Goal: Task Accomplishment & Management: Manage account settings

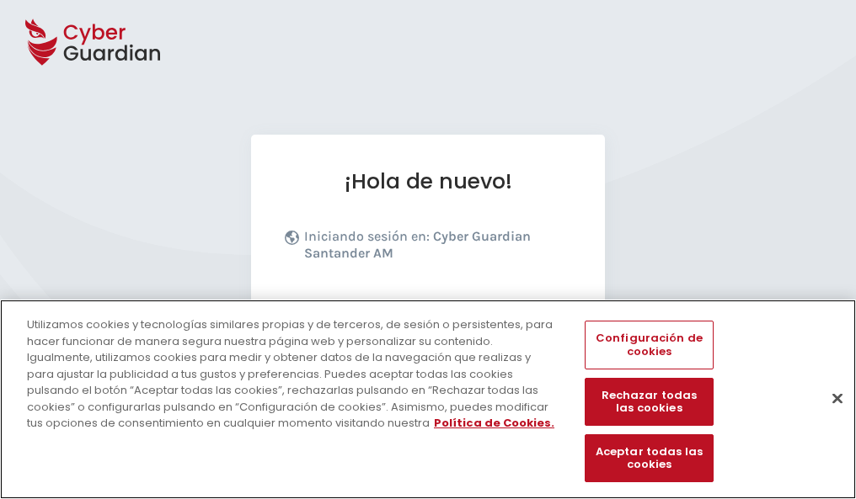
scroll to position [206, 0]
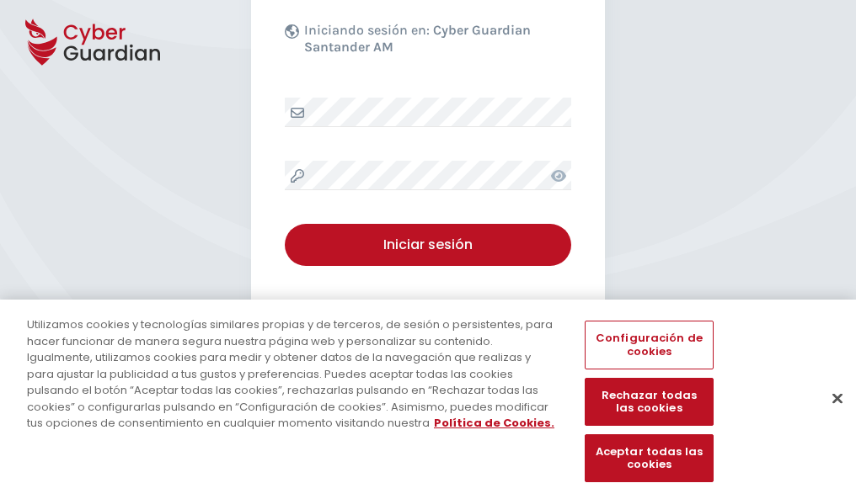
click at [829, 416] on button "Cerrar" at bounding box center [837, 398] width 37 height 37
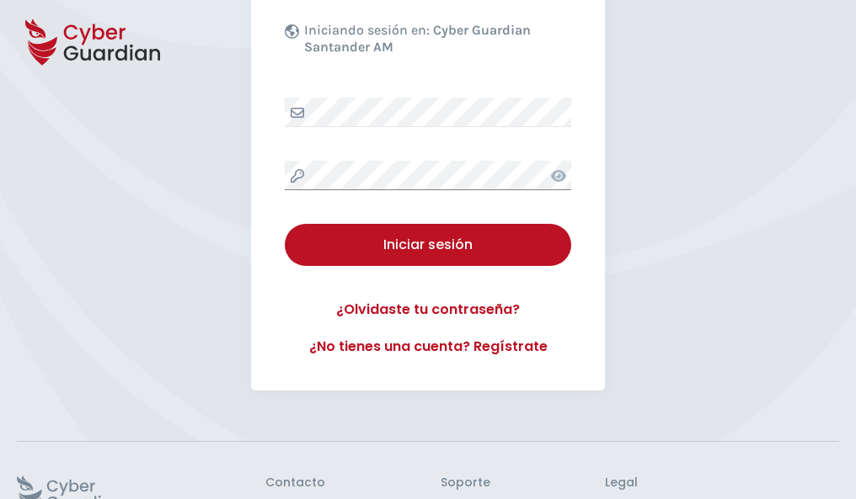
scroll to position [328, 0]
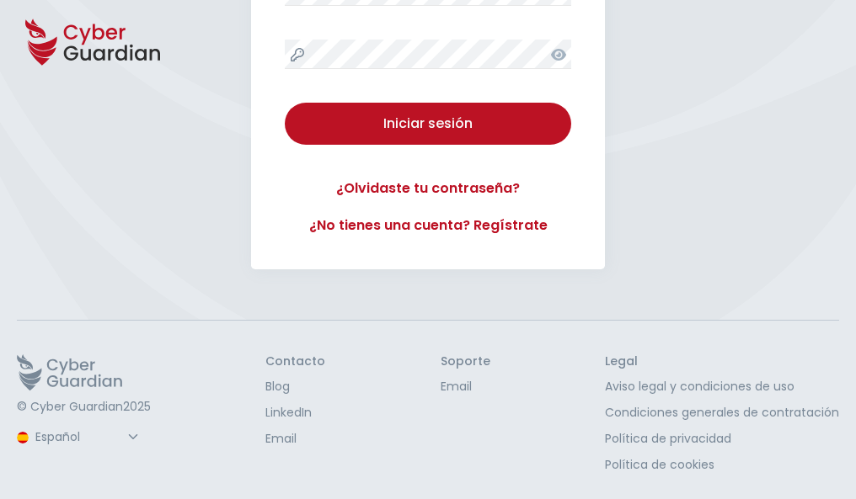
click at [285, 103] on button "Iniciar sesión" at bounding box center [428, 124] width 286 height 42
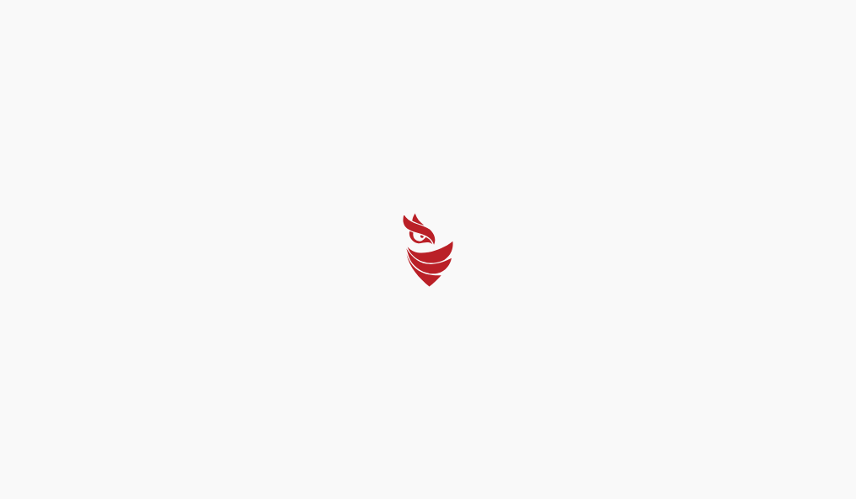
scroll to position [0, 0]
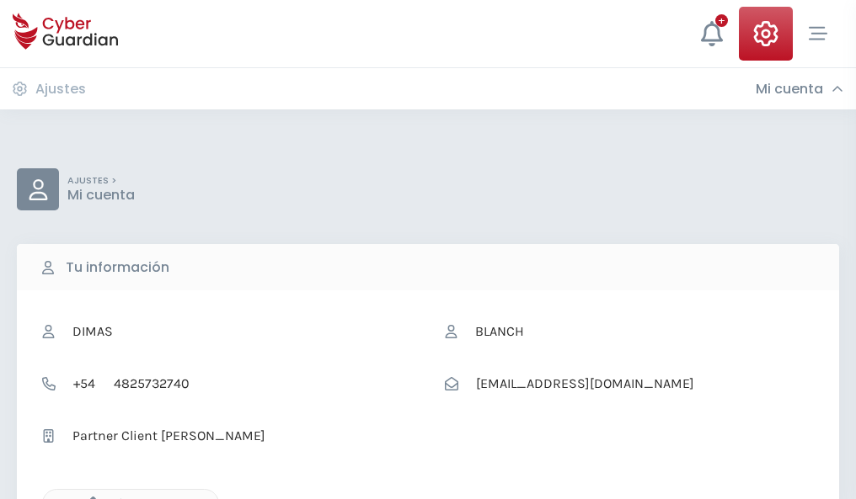
click at [88, 498] on icon "button" at bounding box center [89, 504] width 14 height 14
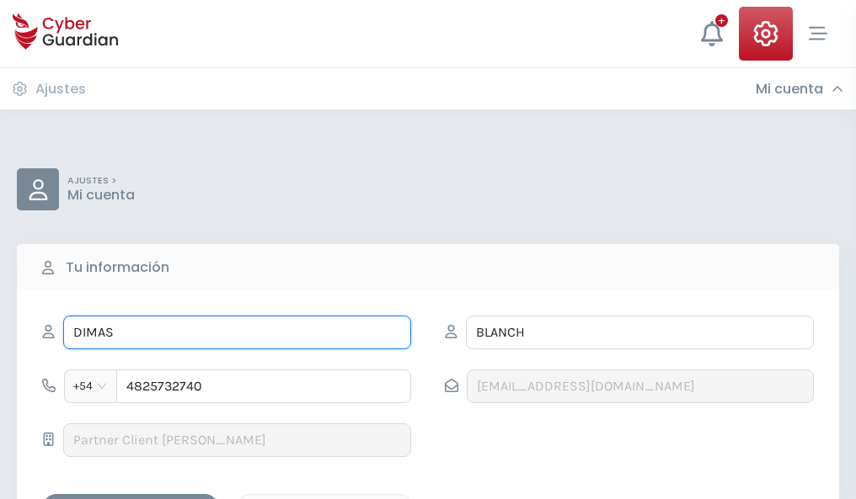
click at [237, 333] on input "DIMAS" at bounding box center [237, 333] width 348 height 34
type input "D"
type input "Lara"
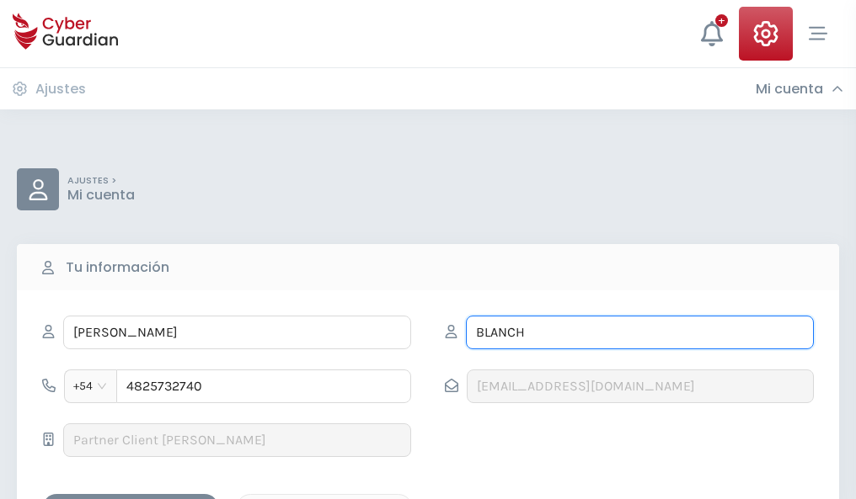
click at [639, 333] on input "BLANCH" at bounding box center [640, 333] width 348 height 34
type input "B"
type input "Coloma"
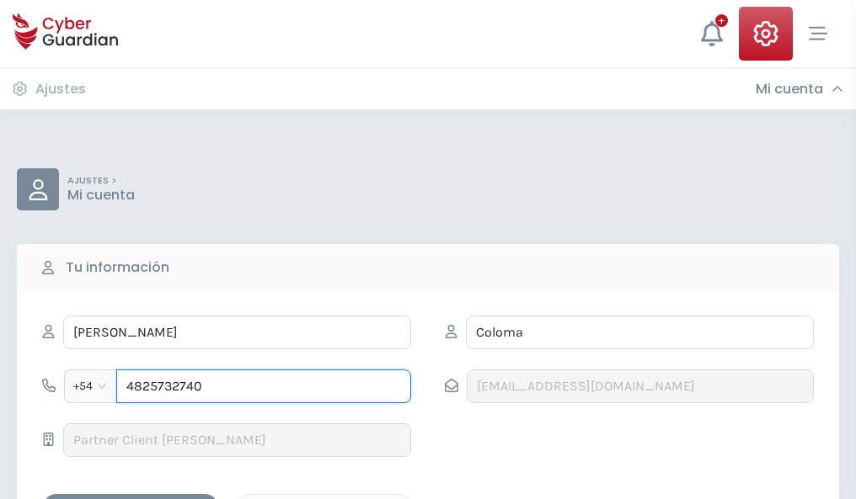
click at [264, 387] on input "4825732740" at bounding box center [263, 387] width 295 height 34
type input "4"
type input "4922838290"
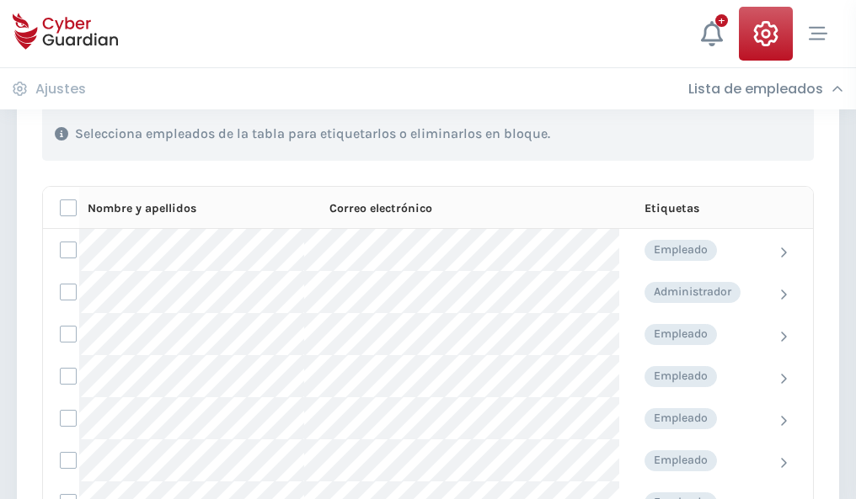
scroll to position [721, 0]
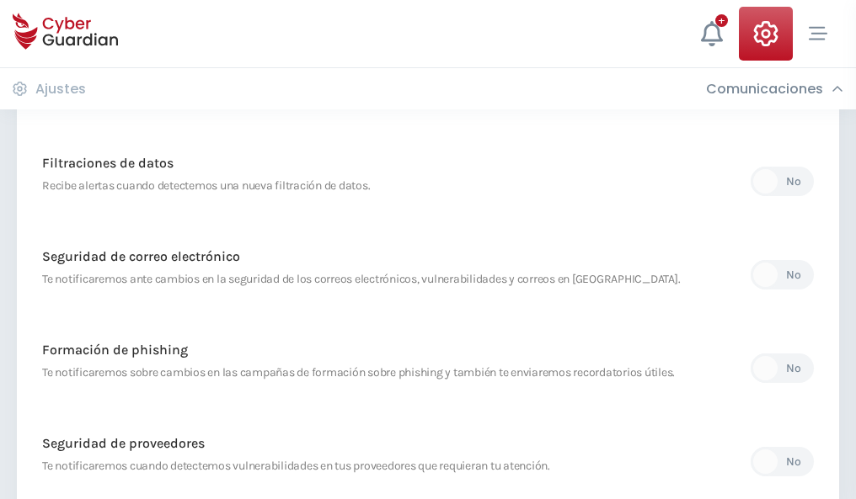
scroll to position [887, 0]
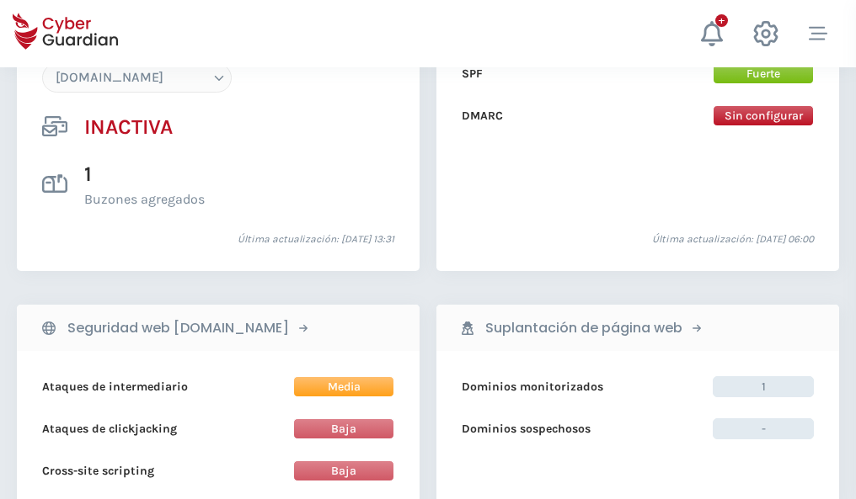
scroll to position [1585, 0]
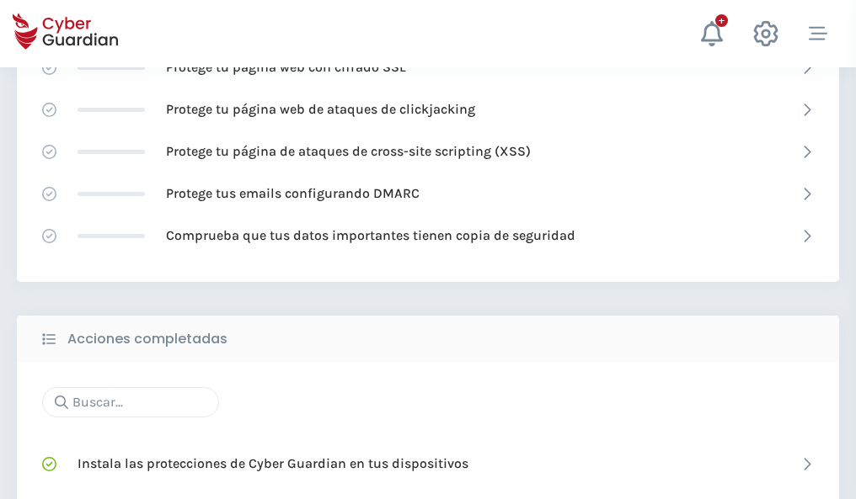
scroll to position [1122, 0]
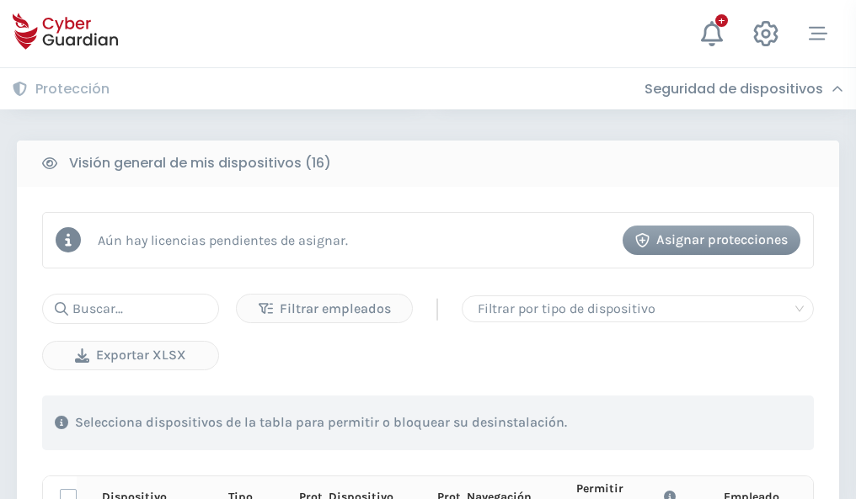
scroll to position [1488, 0]
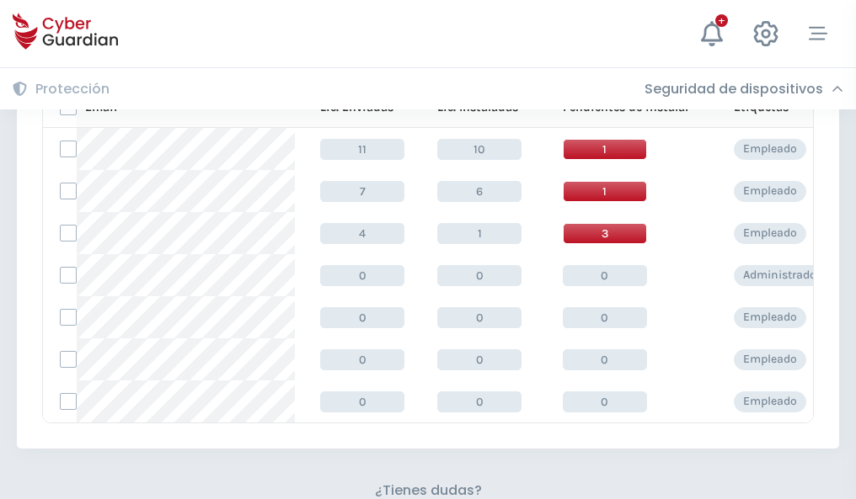
scroll to position [739, 0]
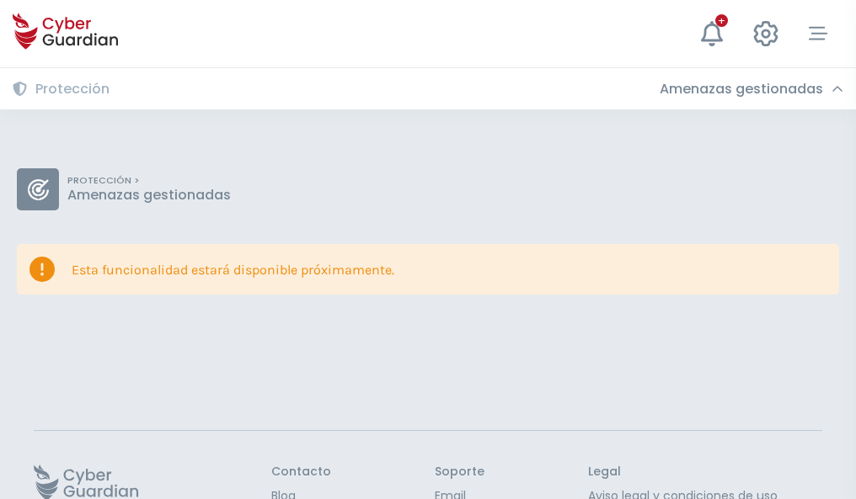
scroll to position [109, 0]
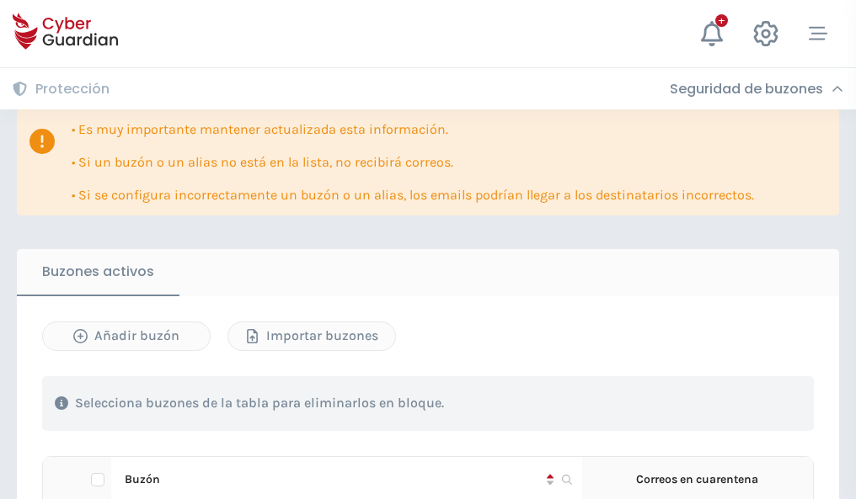
scroll to position [990, 0]
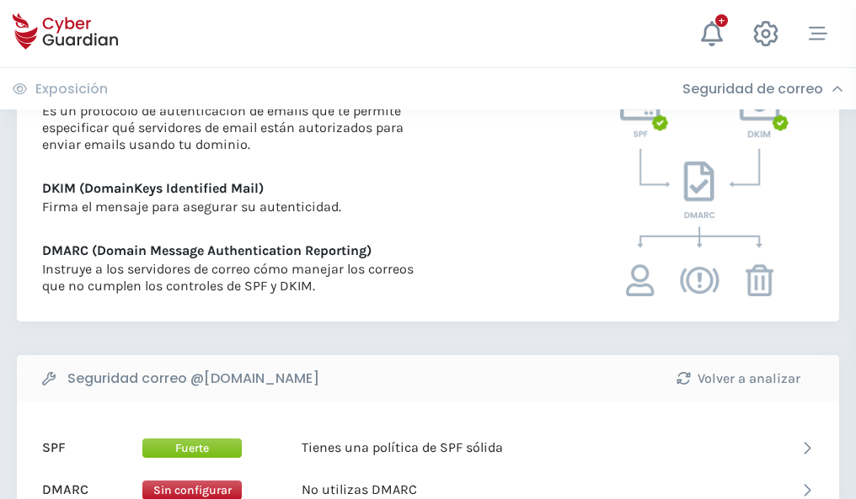
scroll to position [909, 0]
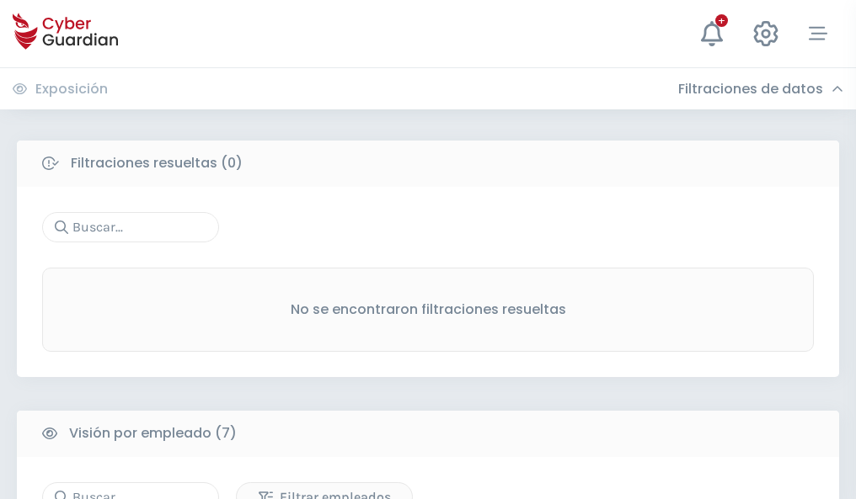
scroll to position [1393, 0]
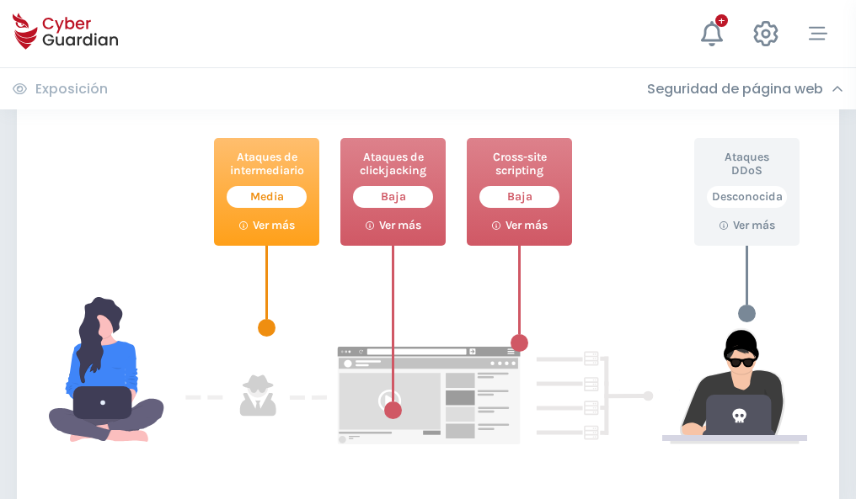
scroll to position [917, 0]
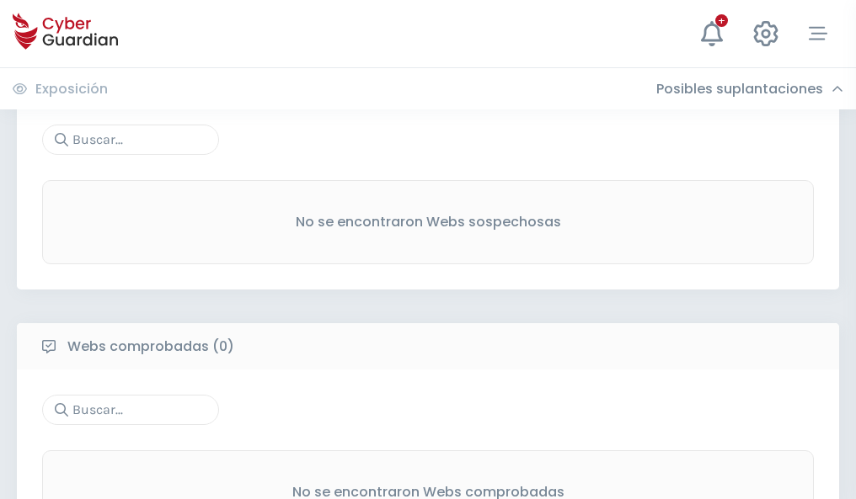
scroll to position [881, 0]
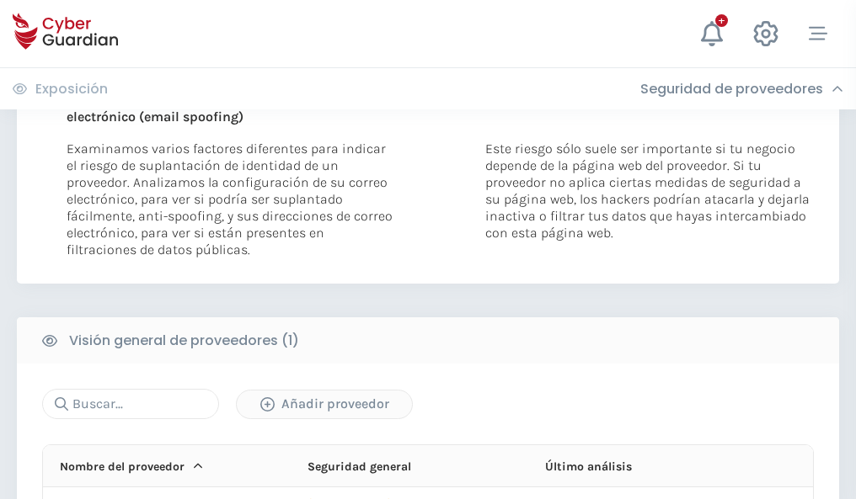
scroll to position [875, 0]
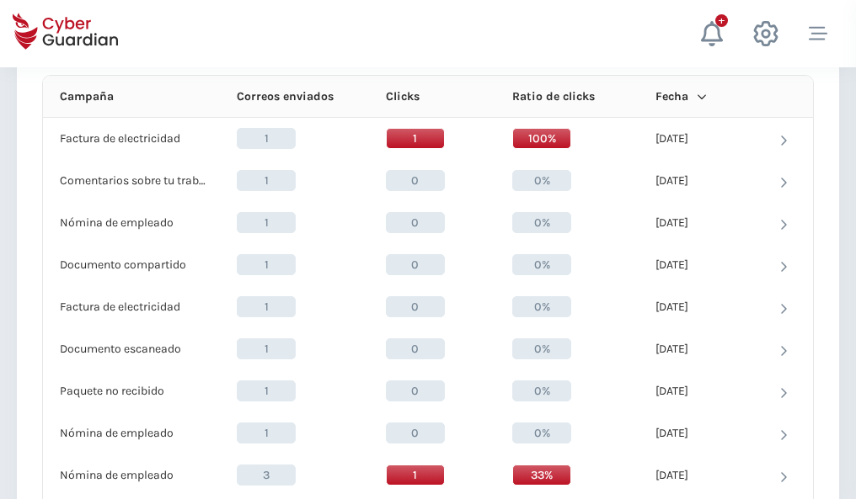
scroll to position [1510, 0]
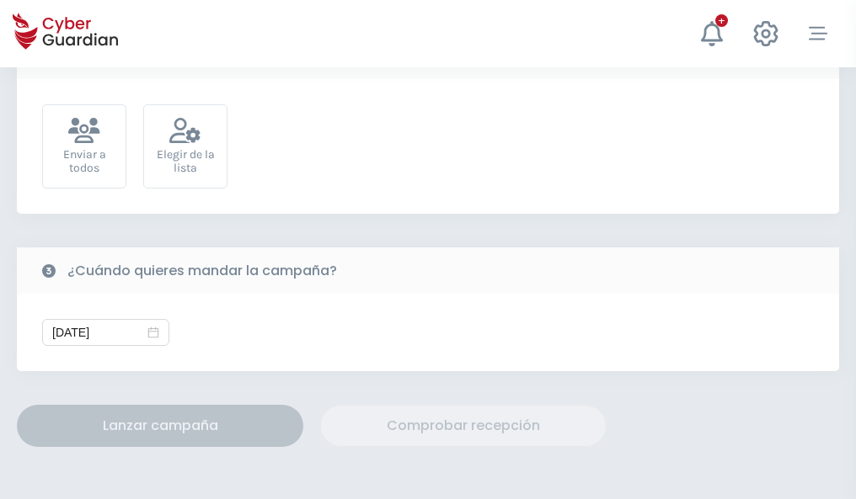
scroll to position [616, 0]
